Goal: Task Accomplishment & Management: Manage account settings

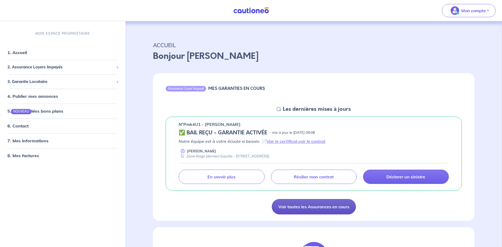
click at [307, 206] on link "Voir toutes les Assurances en cours" at bounding box center [314, 206] width 84 height 15
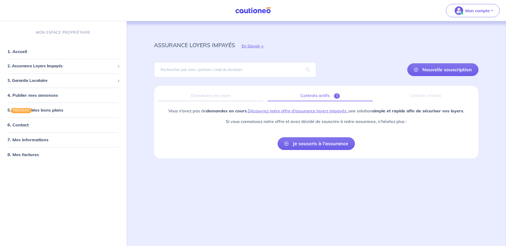
click at [321, 93] on link "Contrats actifs 1" at bounding box center [320, 95] width 105 height 11
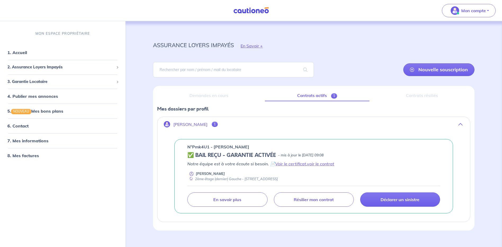
scroll to position [9, 0]
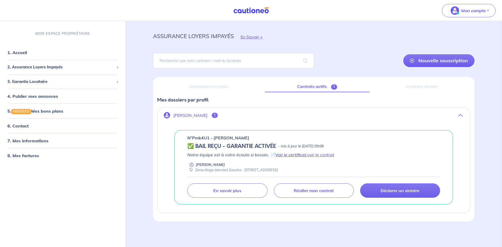
click at [297, 155] on link "Voir le certificat" at bounding box center [290, 154] width 31 height 5
click at [320, 154] on link "voir le contrat" at bounding box center [320, 154] width 27 height 5
click at [470, 13] on p "Mon compte" at bounding box center [473, 10] width 25 height 6
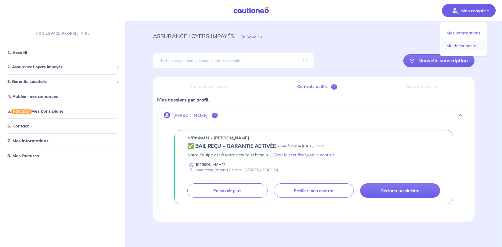
click at [458, 45] on link "Me déconnecter" at bounding box center [463, 45] width 43 height 8
